Goal: Task Accomplishment & Management: Complete application form

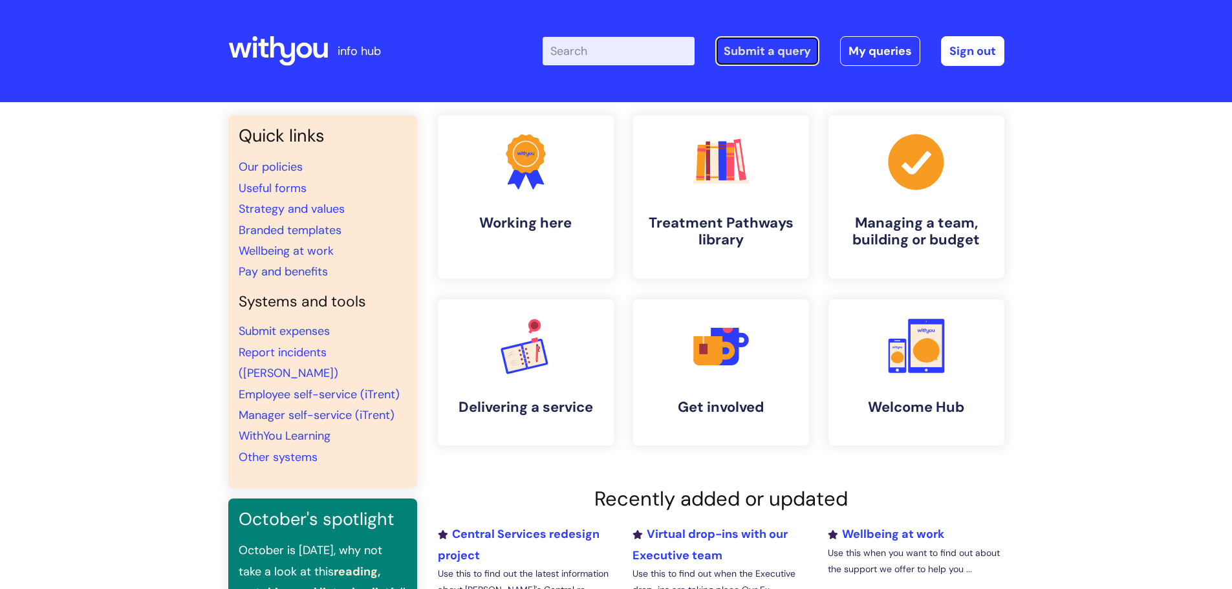
click at [770, 59] on link "Submit a query" at bounding box center [767, 51] width 104 height 30
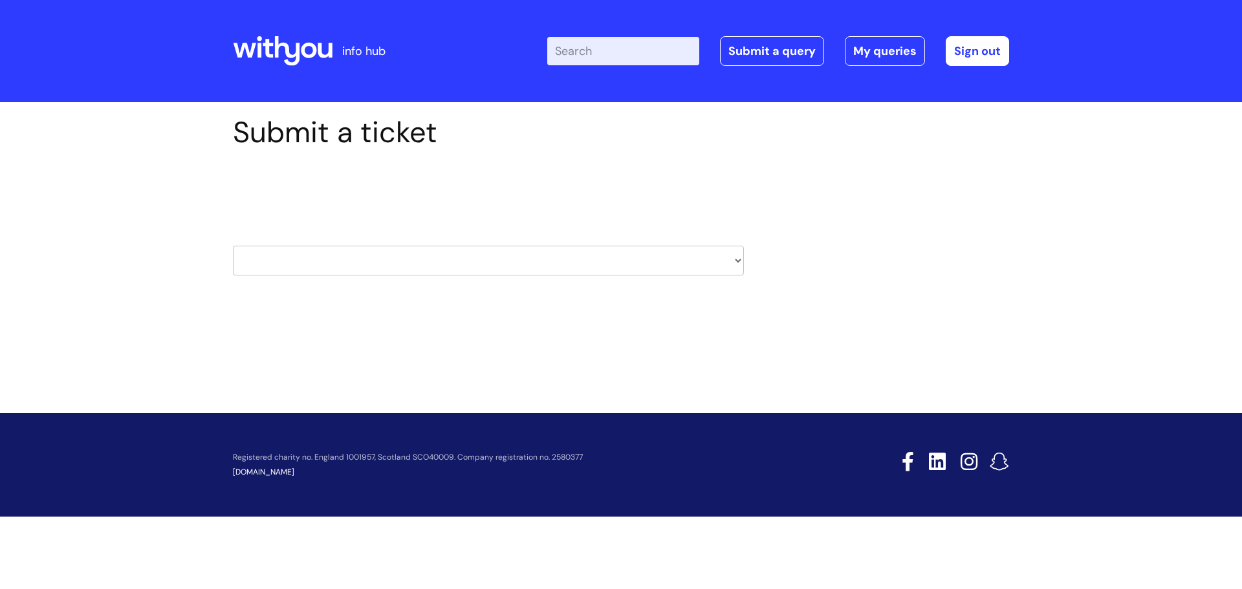
click at [737, 261] on select "HR / People IT and Support Clinical Drug Alerts Finance Accounts Data Support T…" at bounding box center [488, 261] width 511 height 30
select select "hr_/_people"
click at [233, 246] on select "HR / People IT and Support Clinical Drug Alerts Finance Accounts Data Support T…" at bounding box center [488, 261] width 511 height 30
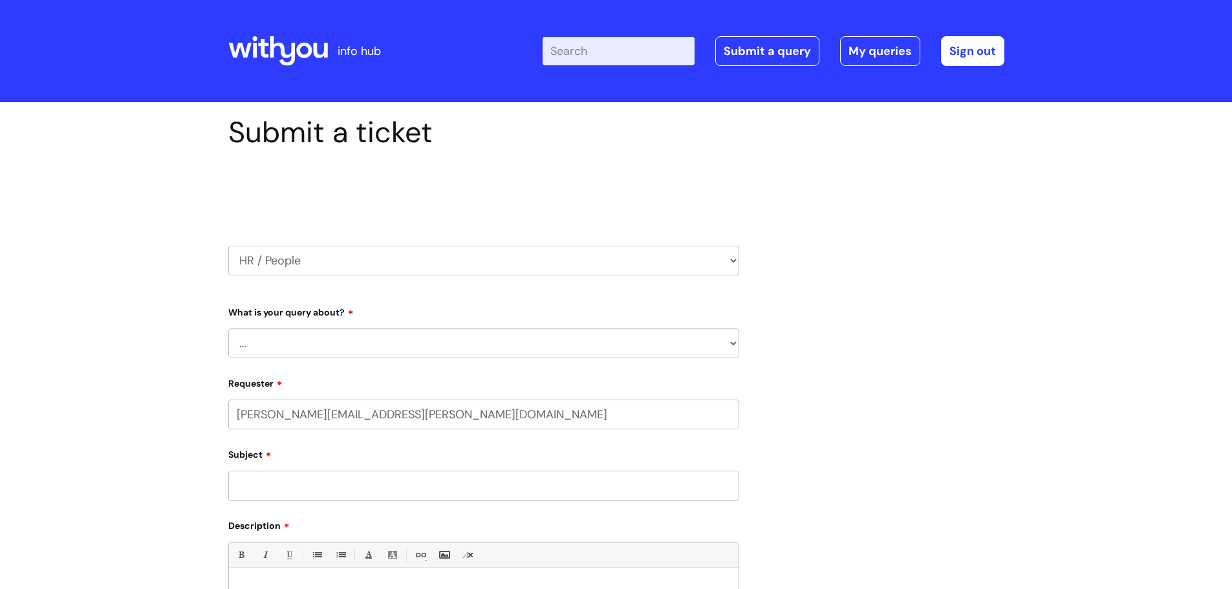
select select "80004157237"
click at [729, 345] on select "... Absence Query Holiday Query Employee change request General HR Query iTrent…" at bounding box center [483, 344] width 511 height 30
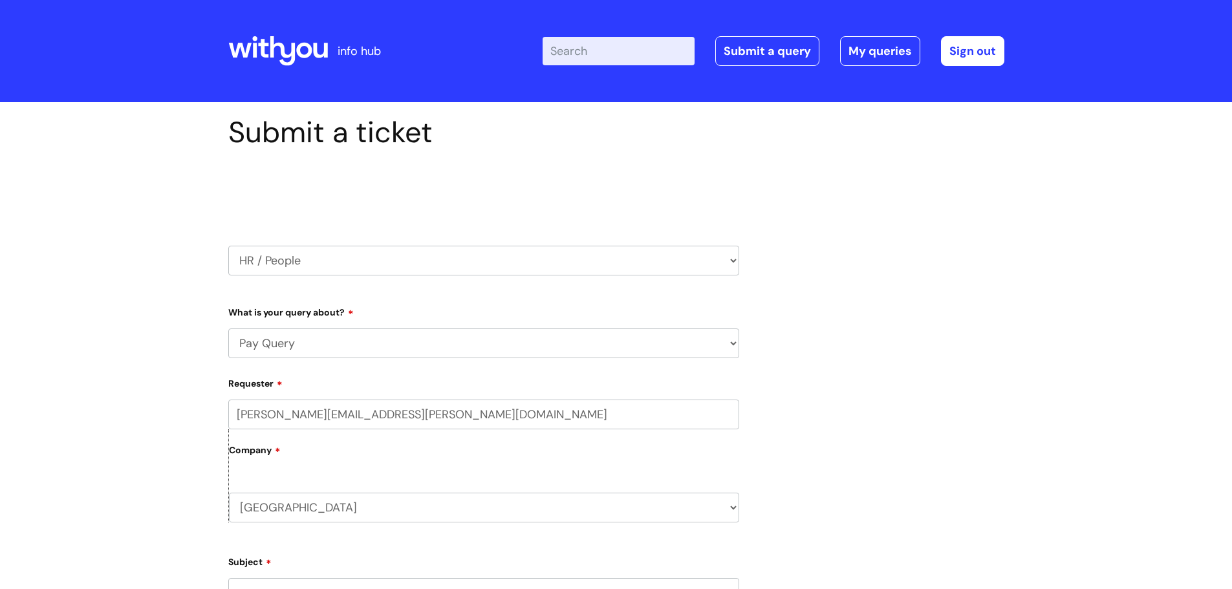
click at [228, 329] on select "... Absence Query Holiday Query Employee change request General HR Query iTrent…" at bounding box center [483, 344] width 511 height 30
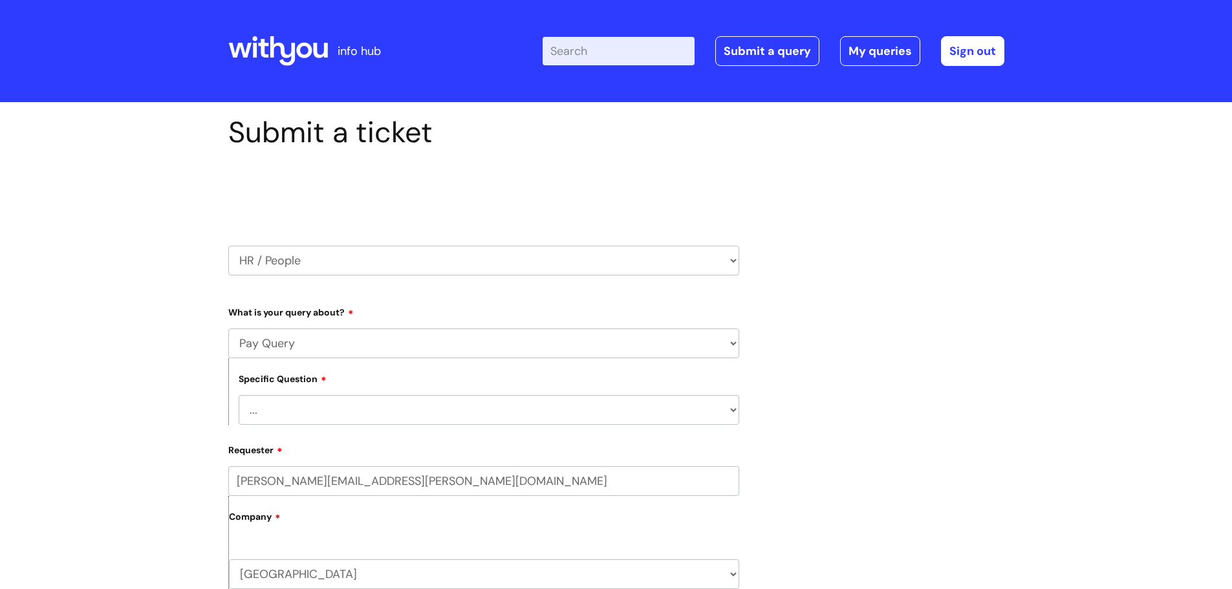
click at [731, 409] on select "... I don’t understand my payslip I think I have been overpaid I think I have b…" at bounding box center [489, 410] width 501 height 30
click at [730, 342] on select "... Absence Query Holiday Query Employee change request General HR Query iTrent…" at bounding box center [483, 344] width 511 height 30
select select "General HR Query"
click at [228, 329] on select "... Absence Query Holiday Query Employee change request General HR Query iTrent…" at bounding box center [483, 344] width 511 height 30
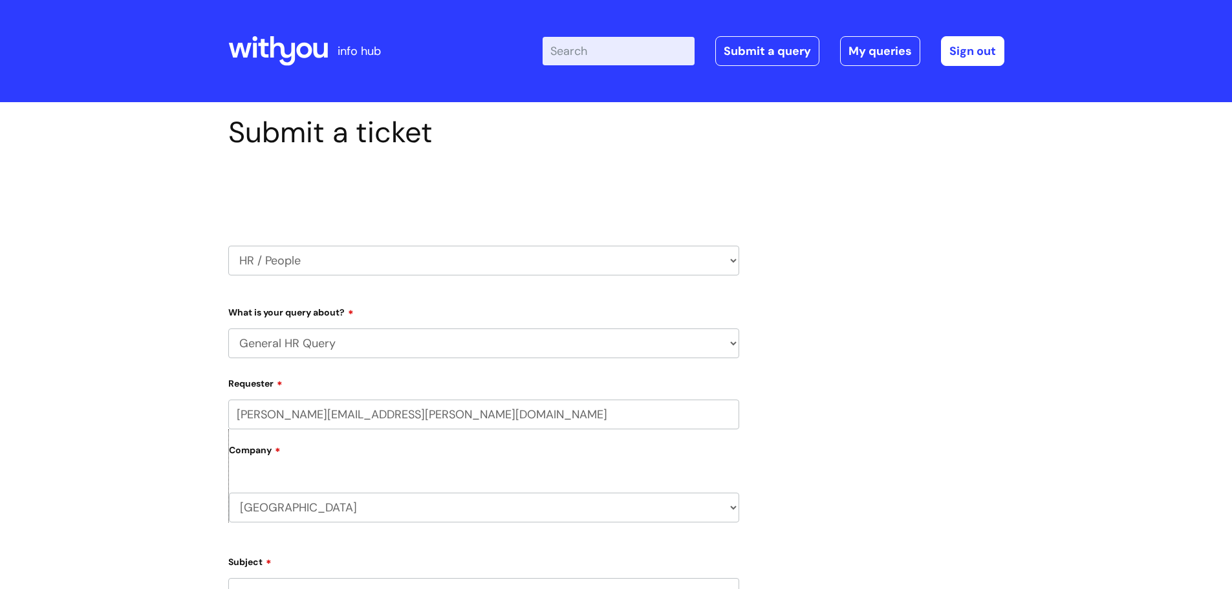
click at [735, 508] on select "South Ayrshire WithYou Current Staff" at bounding box center [484, 508] width 510 height 30
click at [229, 493] on select "South Ayrshire WithYou Current Staff" at bounding box center [484, 508] width 510 height 30
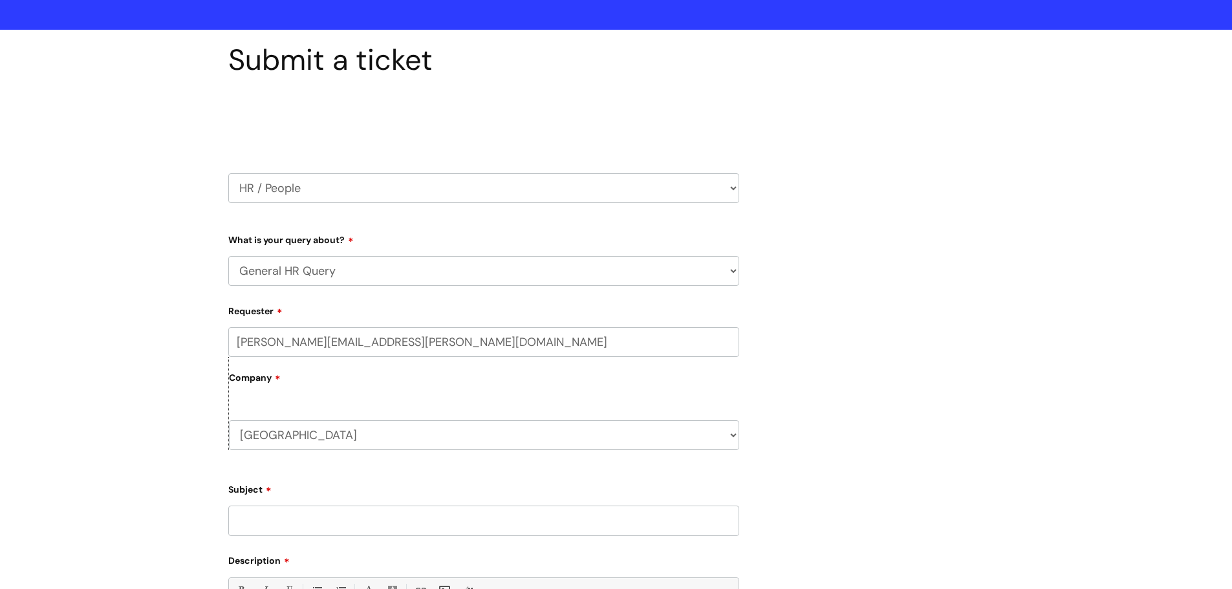
scroll to position [194, 0]
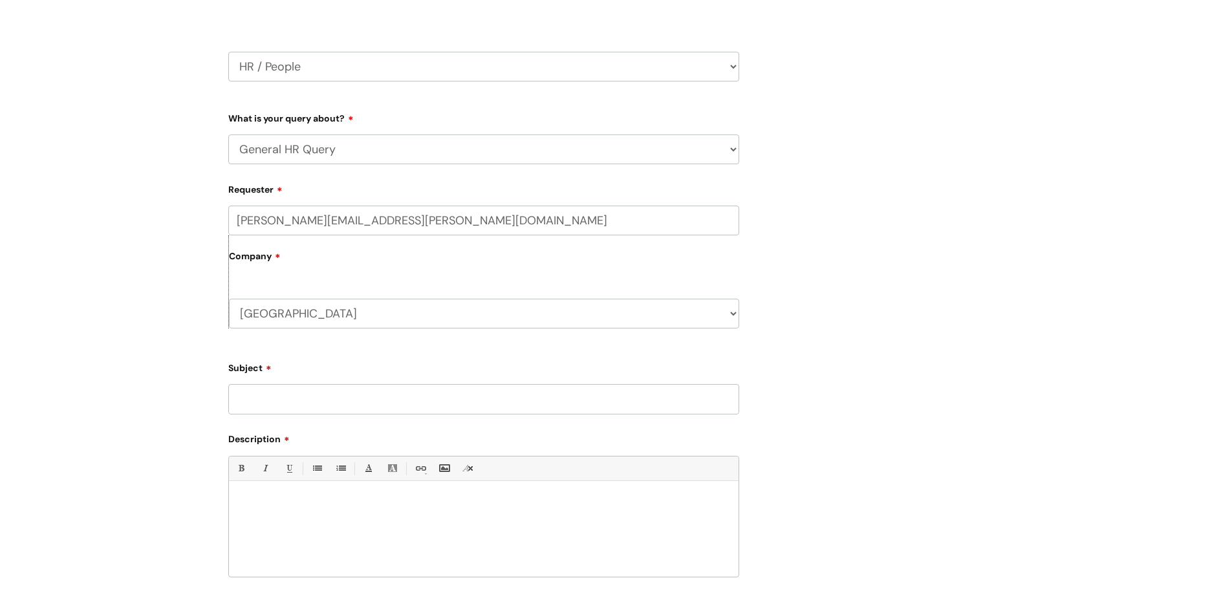
click at [378, 405] on input "Subject" at bounding box center [483, 399] width 511 height 30
type input "Pay Scale"
click at [277, 506] on p at bounding box center [484, 503] width 490 height 12
paste div
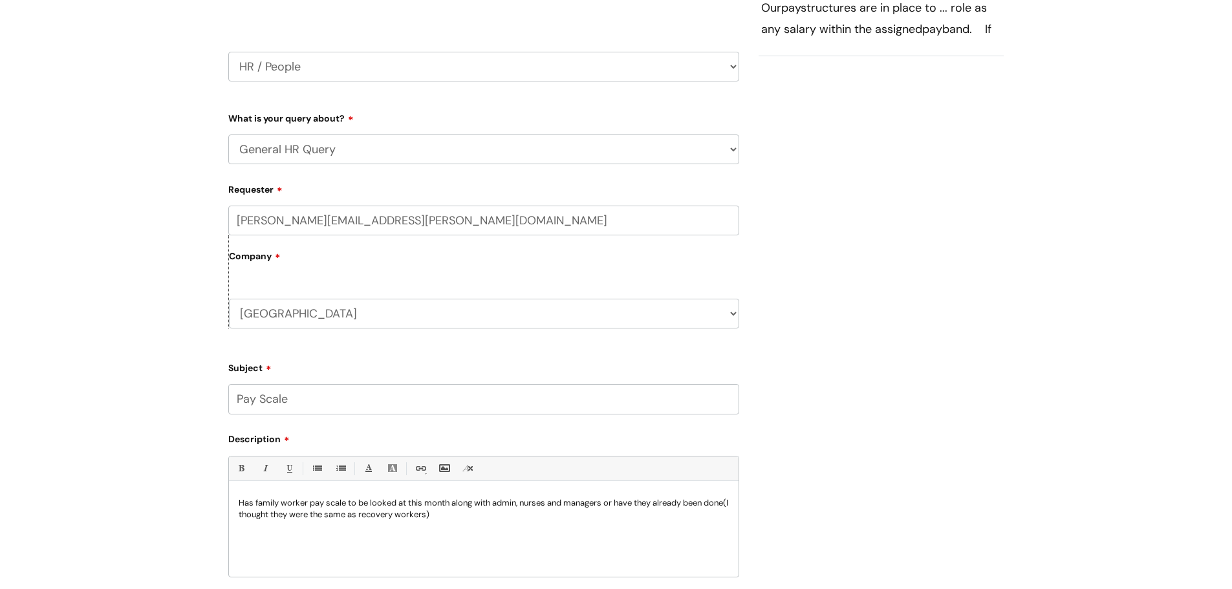
click at [237, 506] on div "Has family worker pay scale to be looked at this month along with admin, nurses…" at bounding box center [484, 532] width 510 height 89
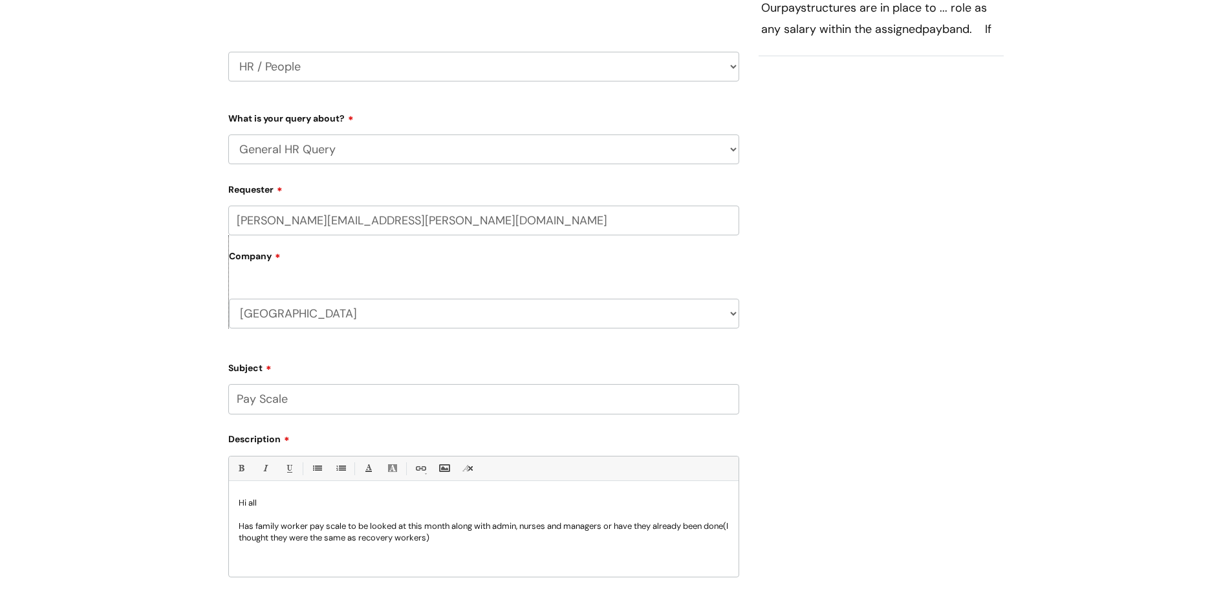
click at [368, 527] on p "Has family worker pay scale to be looked at this month along with admin, nurses…" at bounding box center [484, 532] width 490 height 23
click at [470, 539] on p "Has family worker pay scale to being looked at this month along with admin, nur…" at bounding box center [484, 532] width 490 height 23
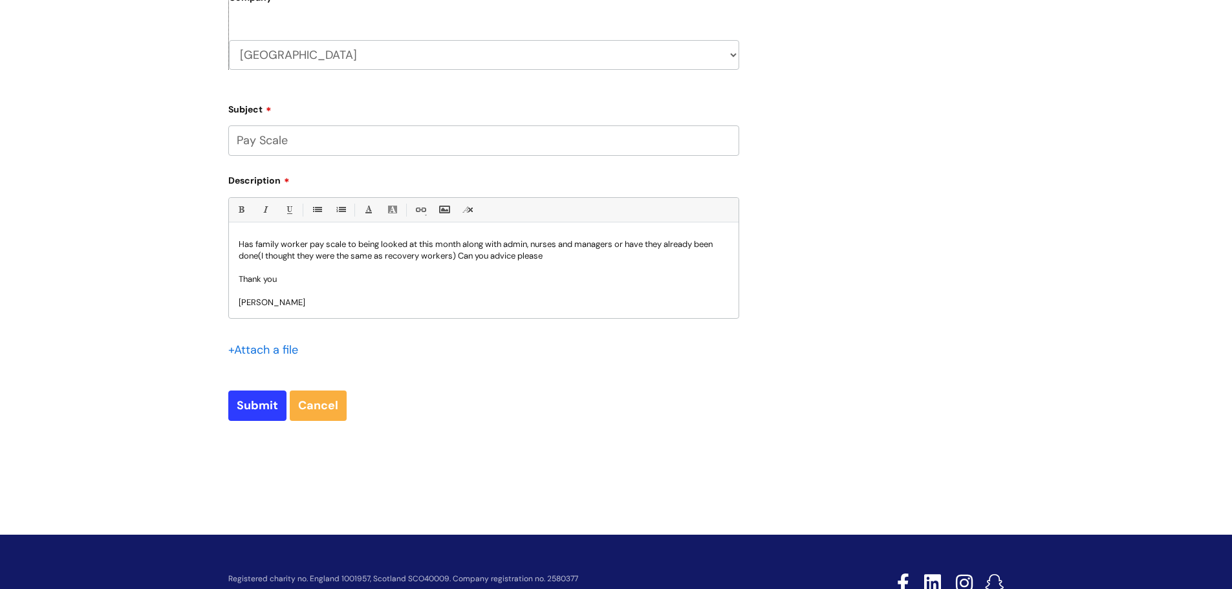
scroll to position [502, 0]
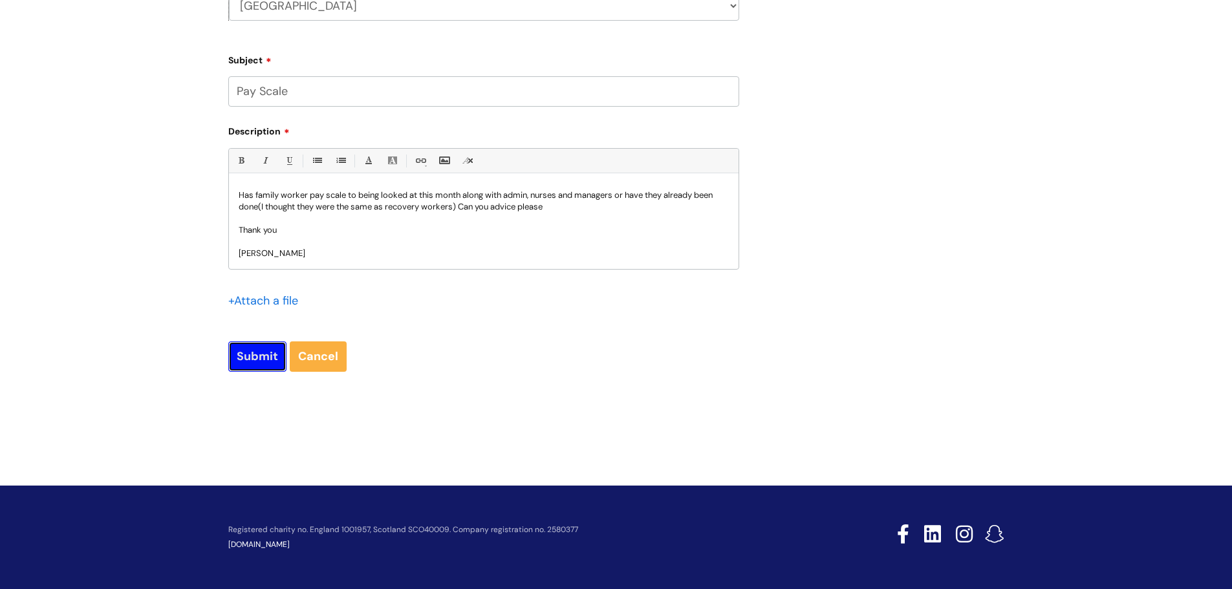
click at [259, 358] on input "Submit" at bounding box center [257, 356] width 58 height 30
type input "Please Wait..."
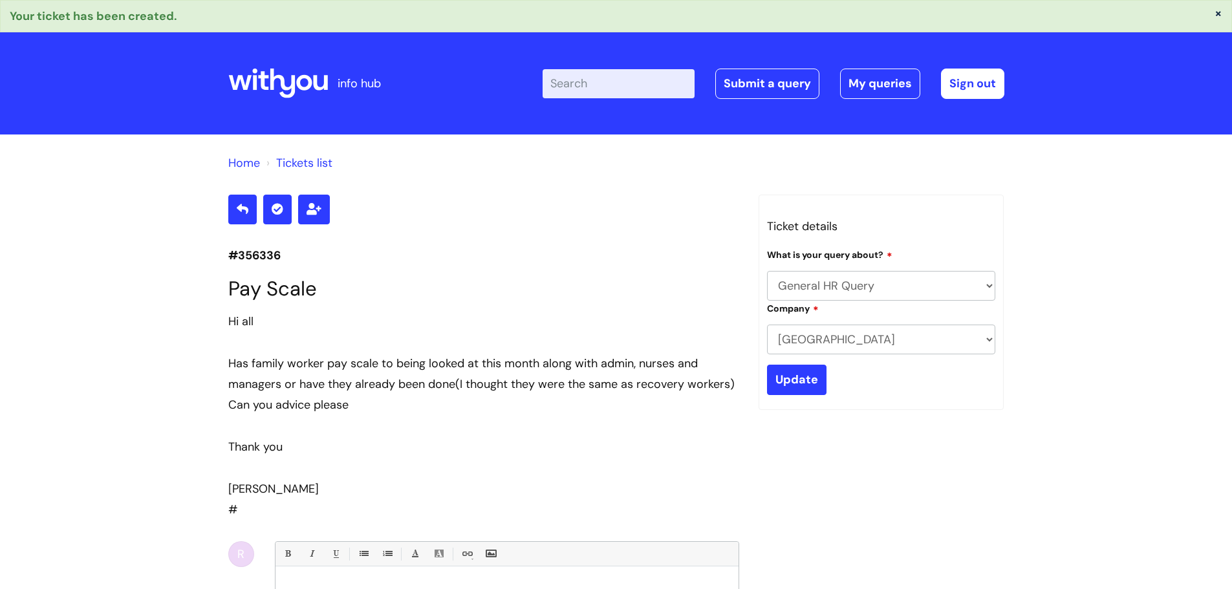
select select "General HR Query"
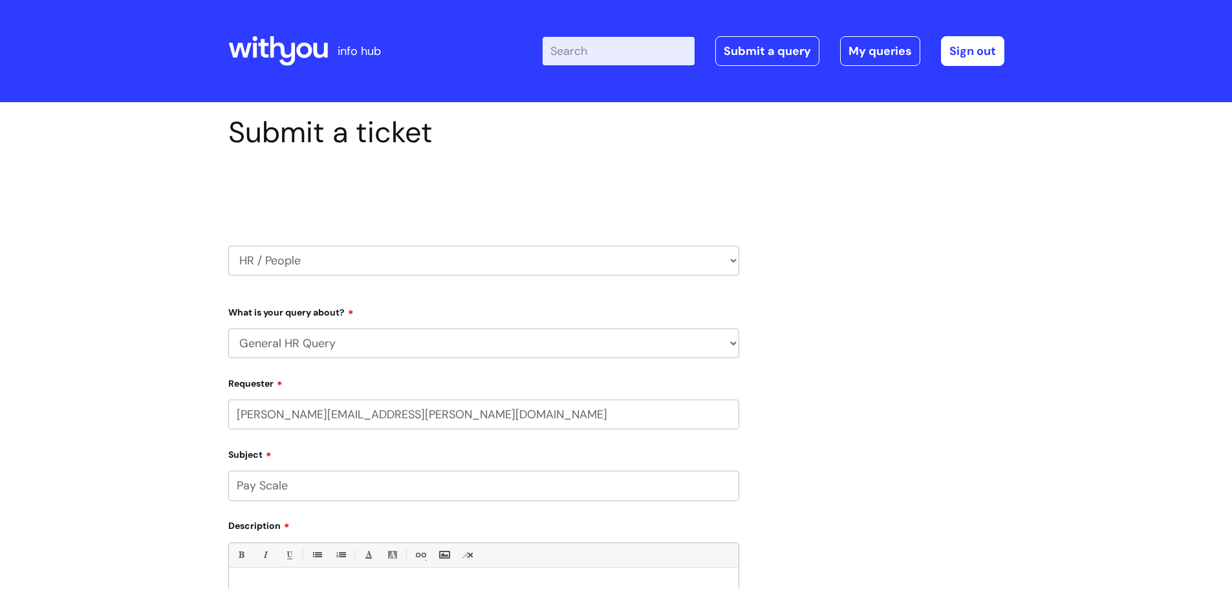
select select "General HR Query"
select select "80004157237"
